Goal: Book appointment/travel/reservation

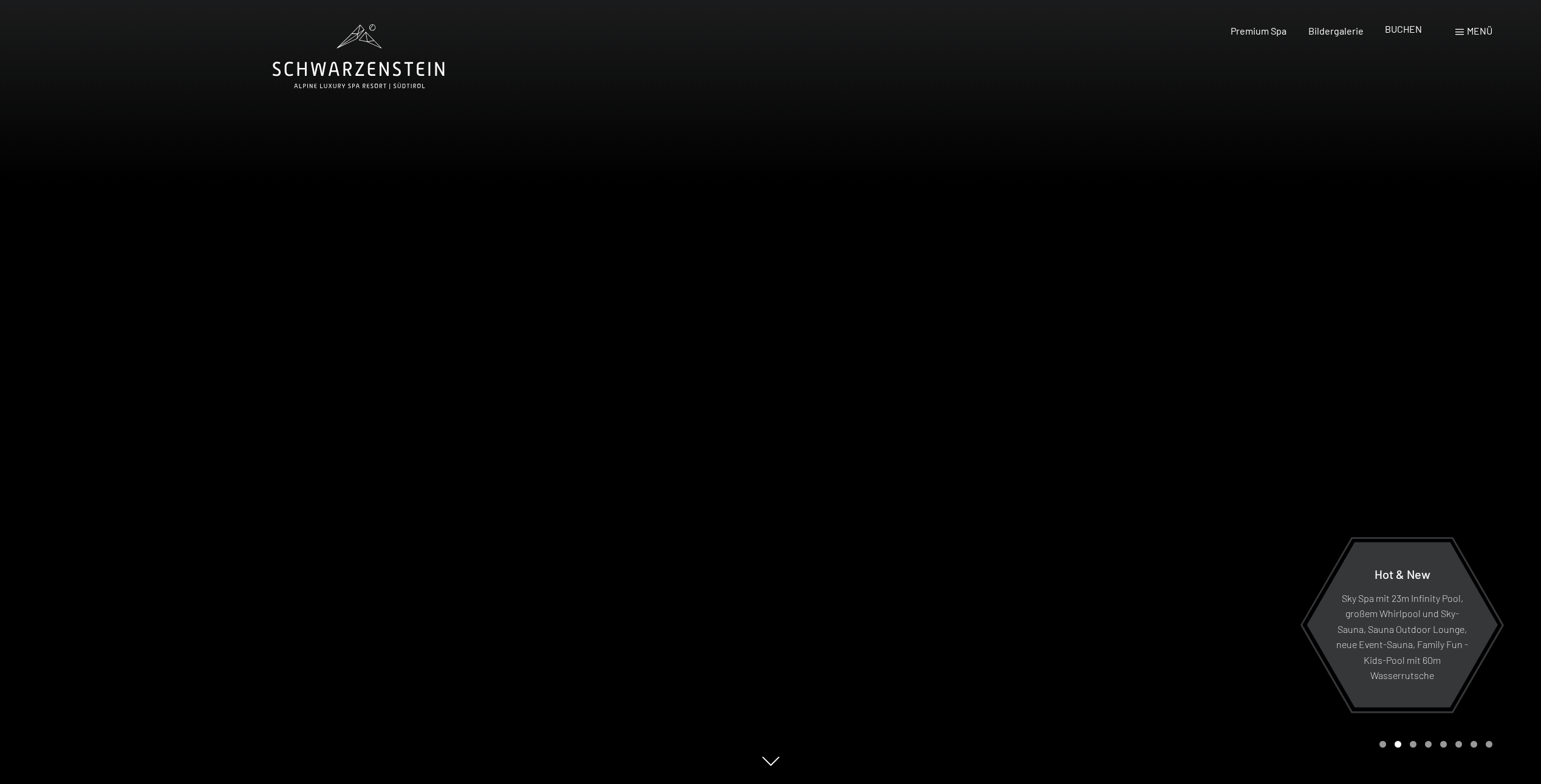
click at [1401, 27] on span "BUCHEN" at bounding box center [1403, 29] width 37 height 12
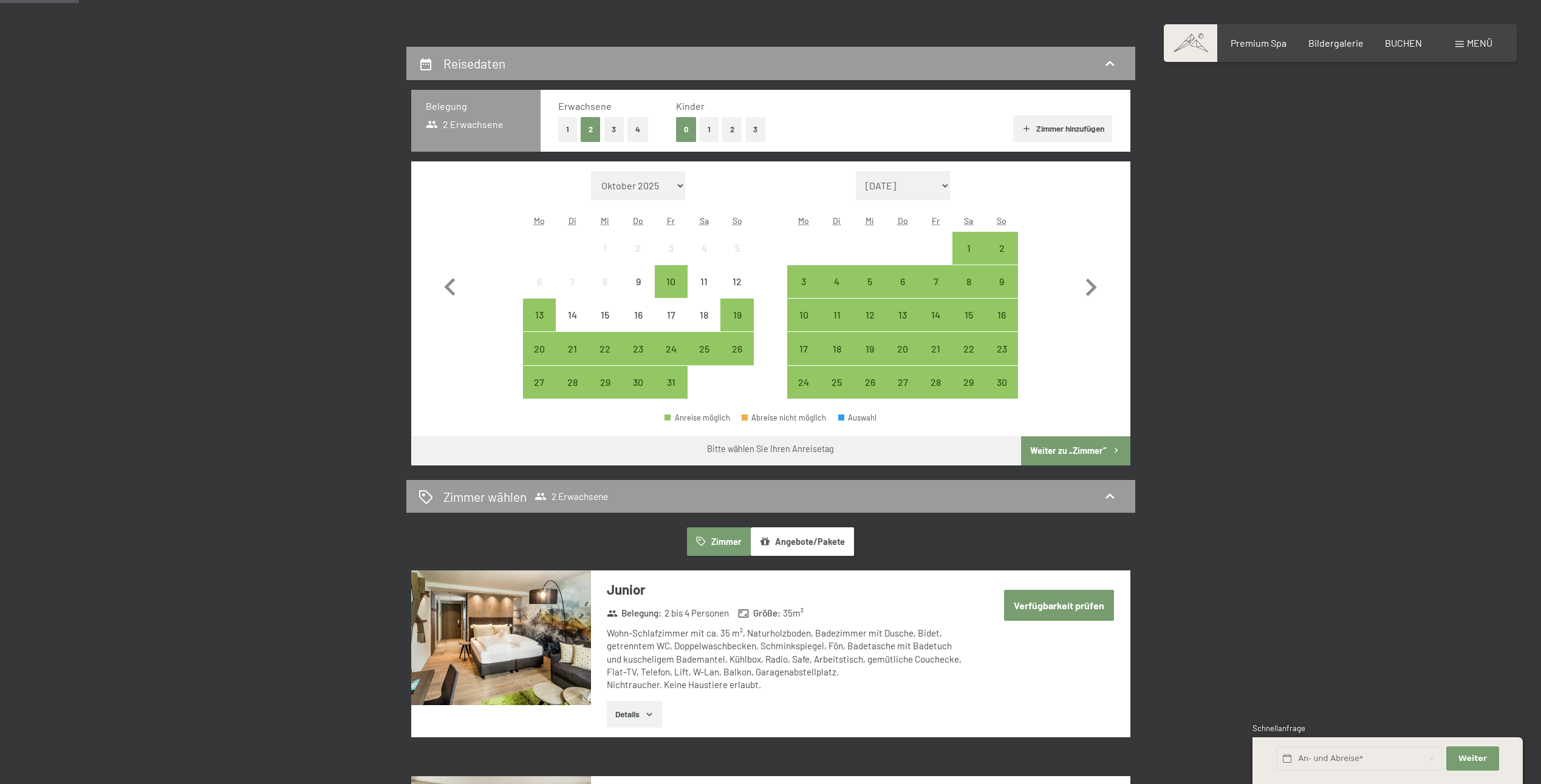
scroll to position [303, 0]
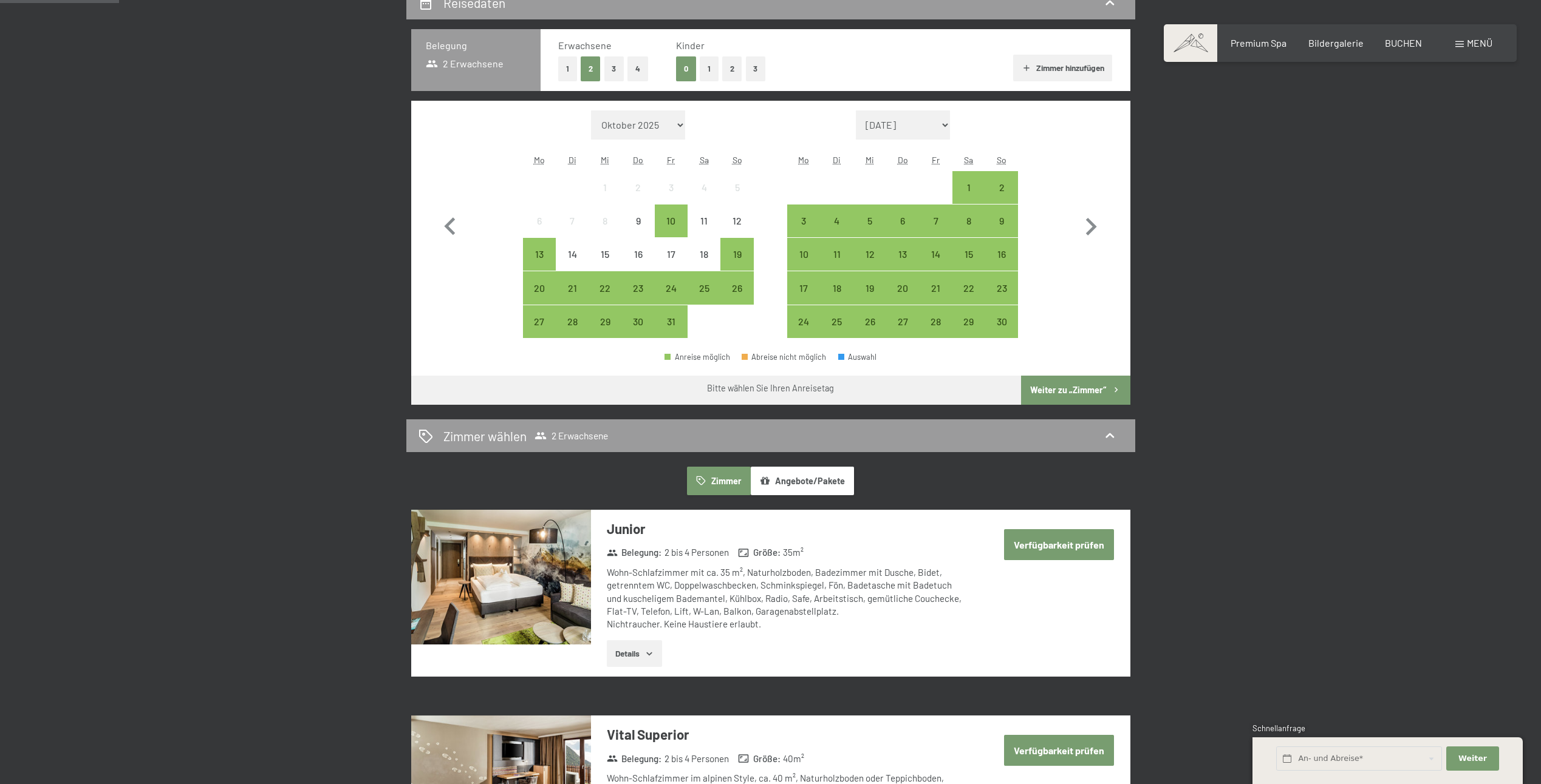
click at [790, 486] on button "Angebote/Pakete" at bounding box center [803, 481] width 103 height 28
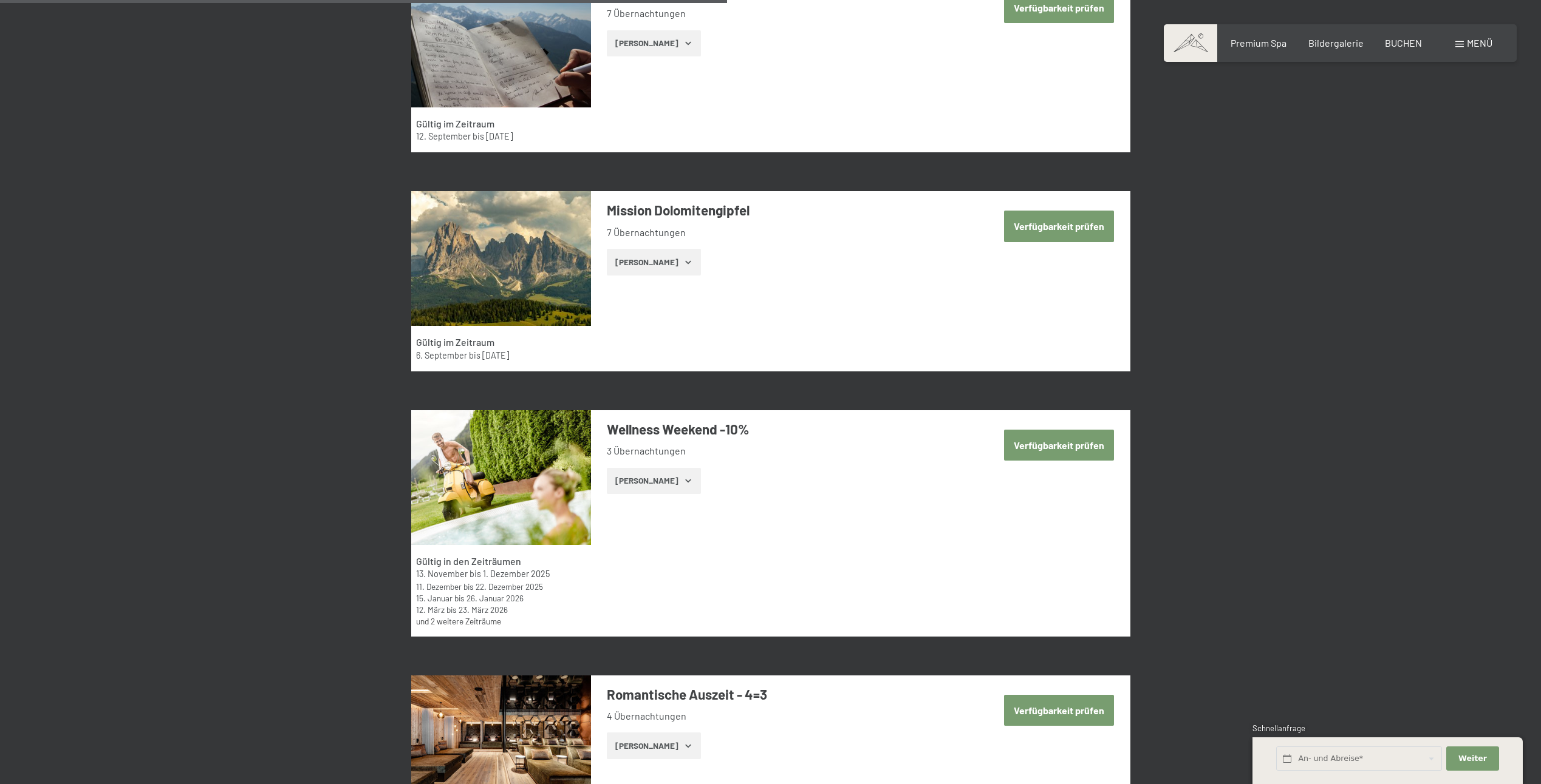
scroll to position [2185, 0]
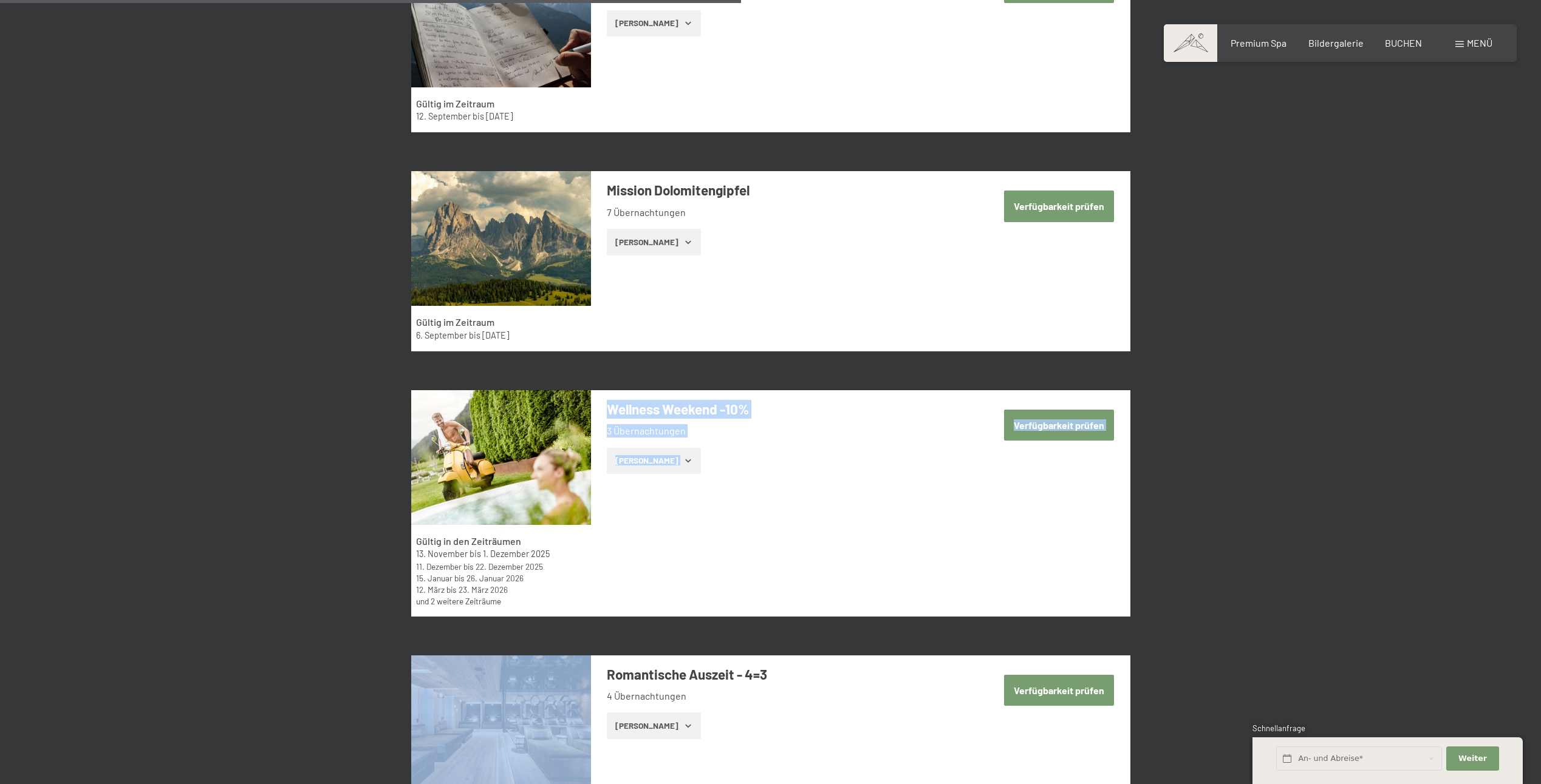
drag, startPoint x: 727, startPoint y: 539, endPoint x: 653, endPoint y: 811, distance: 281.9
click at [653, 784] on html "Buchen Anfragen Premium Spa Bildergalerie BUCHEN Menü DE IT EN Gutschein Bilder…" at bounding box center [770, 486] width 1541 height 5343
